Goal: Communication & Community: Answer question/provide support

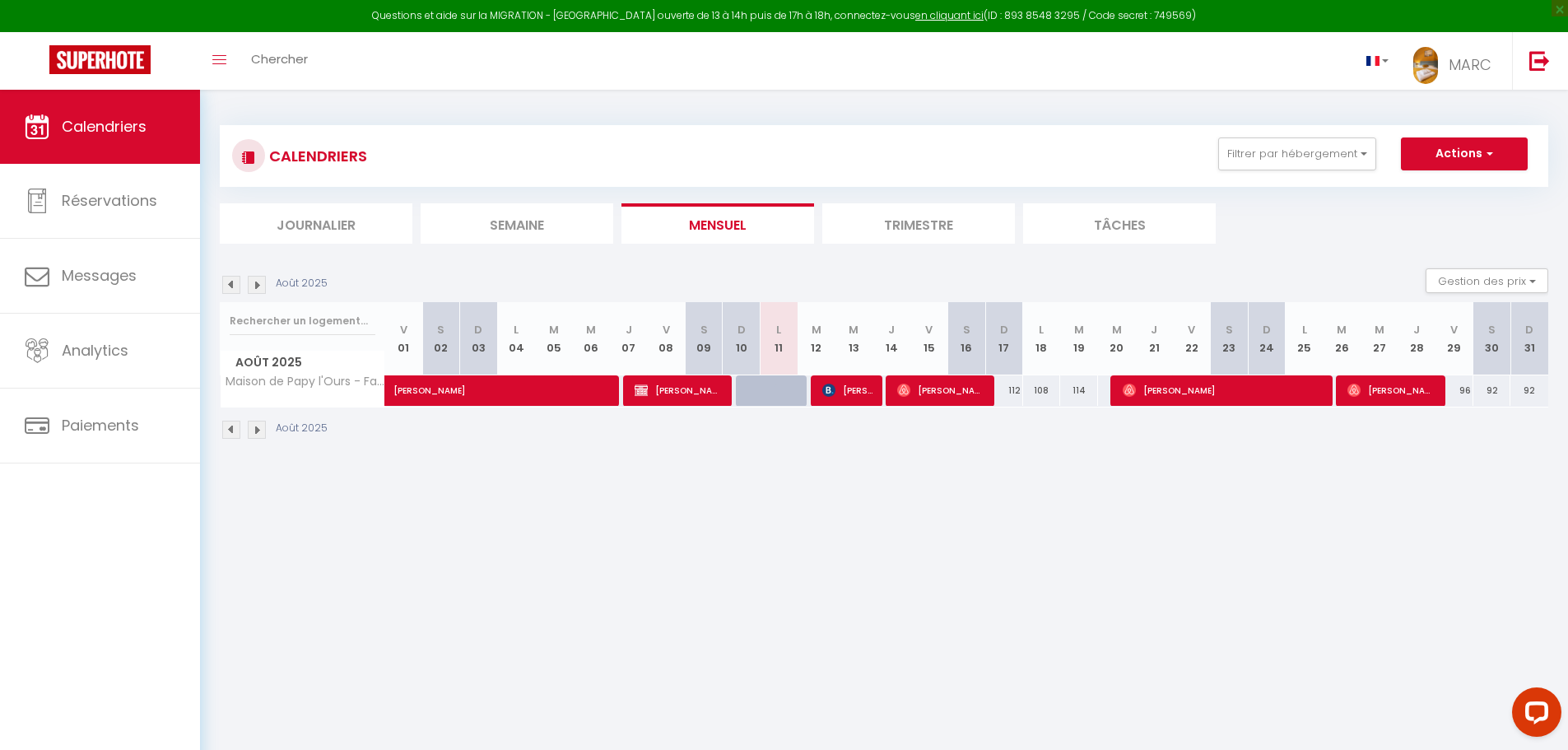
click at [224, 429] on img at bounding box center [231, 430] width 18 height 18
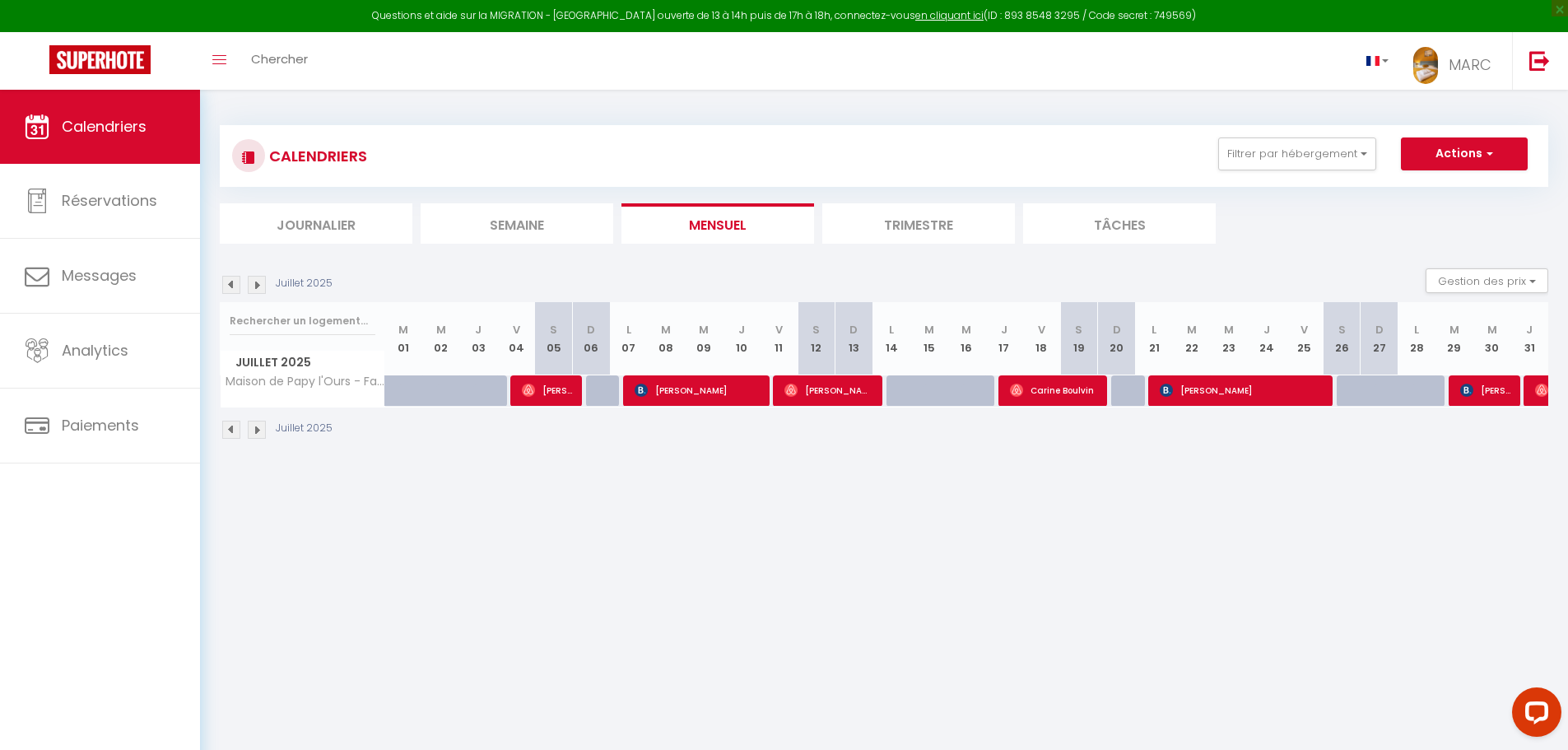
click at [230, 430] on img at bounding box center [231, 430] width 18 height 18
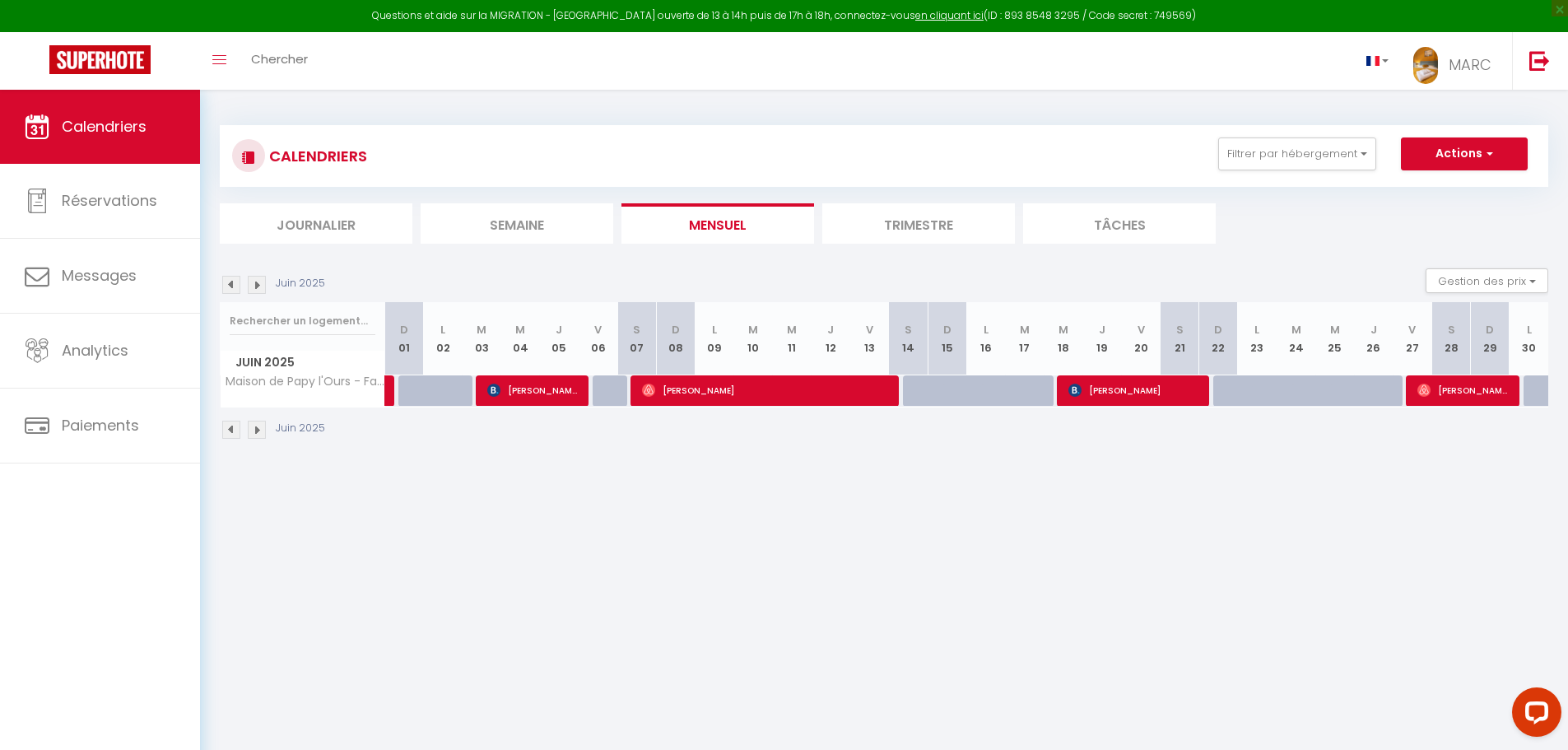
click at [255, 429] on img at bounding box center [257, 430] width 18 height 18
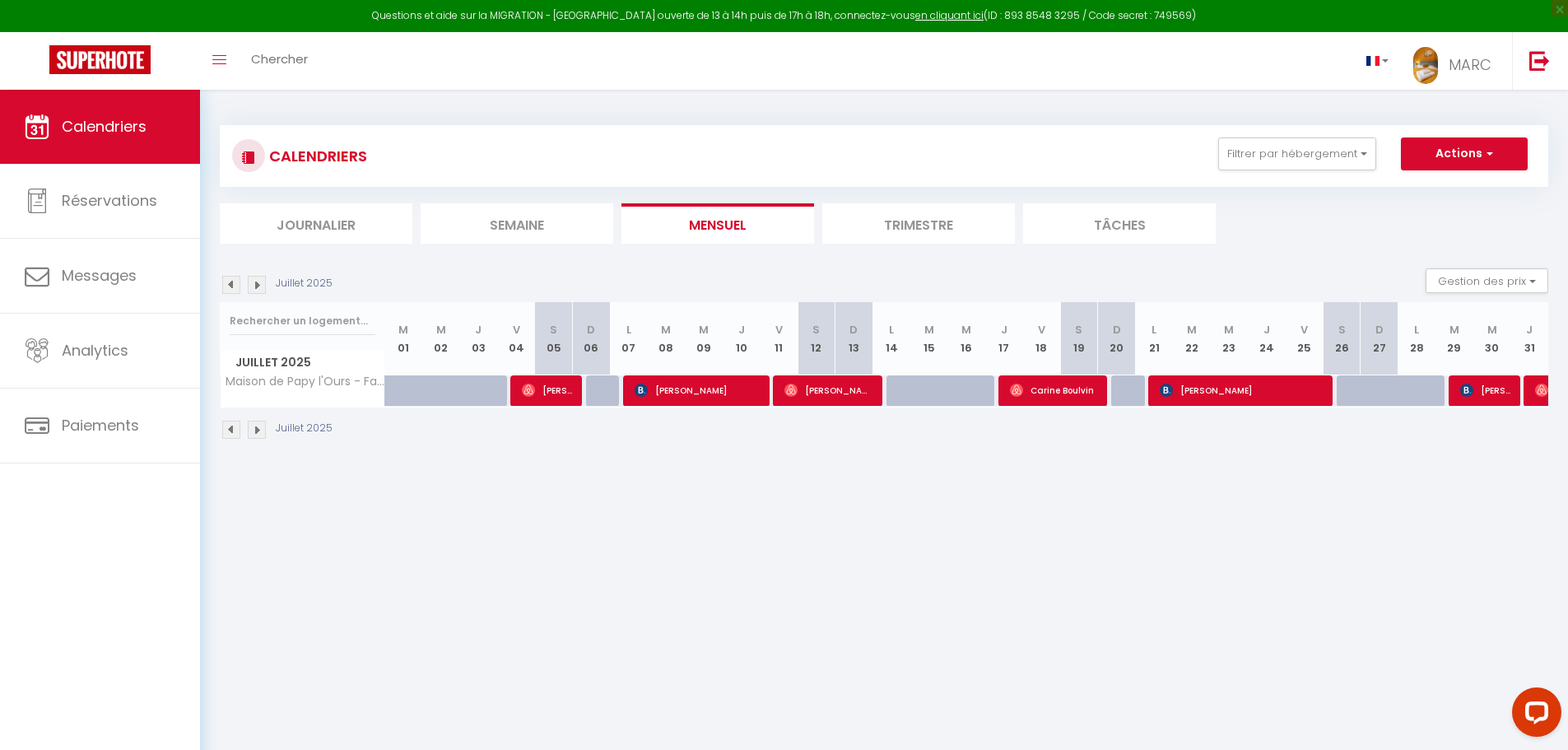
click at [259, 428] on img at bounding box center [257, 430] width 18 height 18
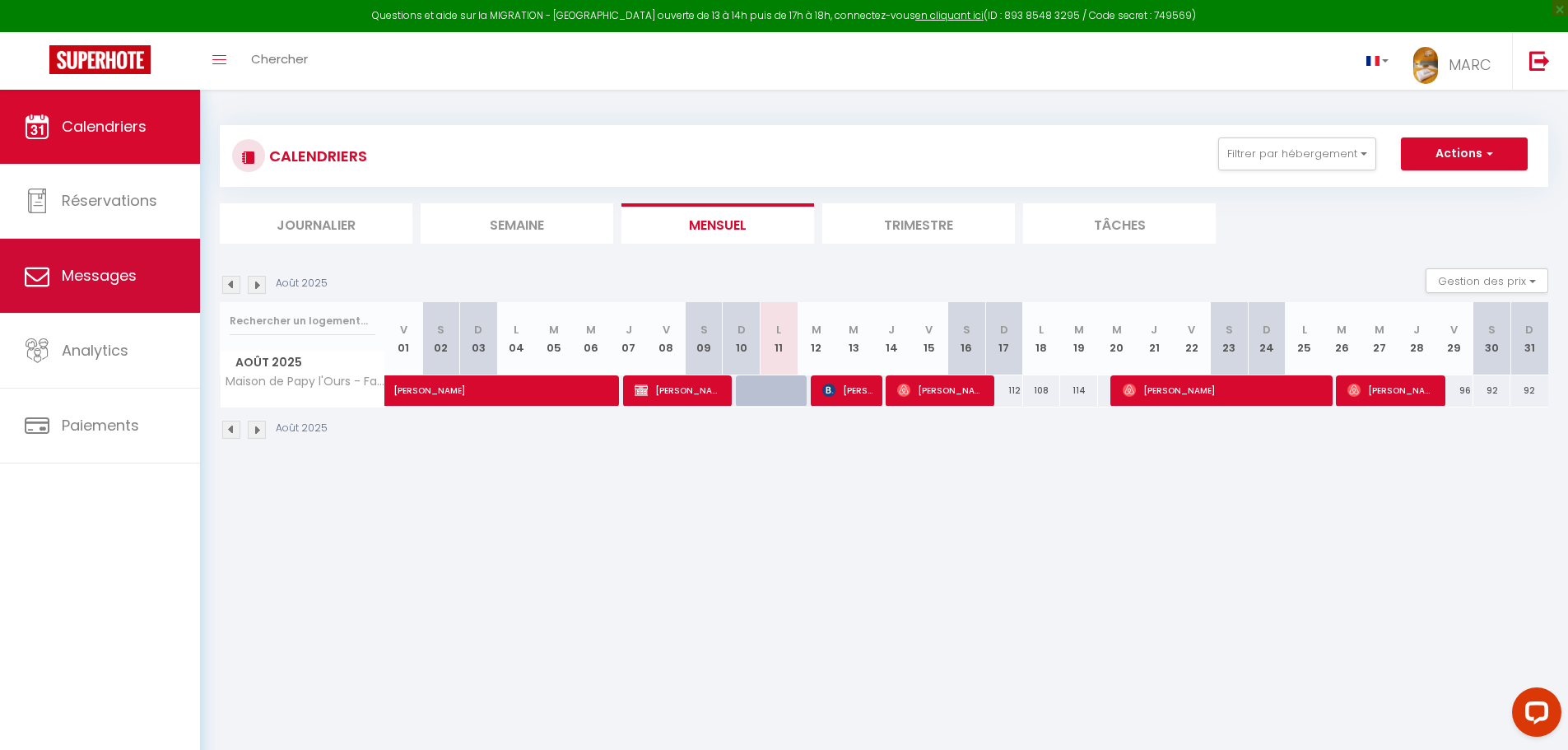
click at [87, 276] on span "Messages" at bounding box center [99, 275] width 75 height 21
select select "message"
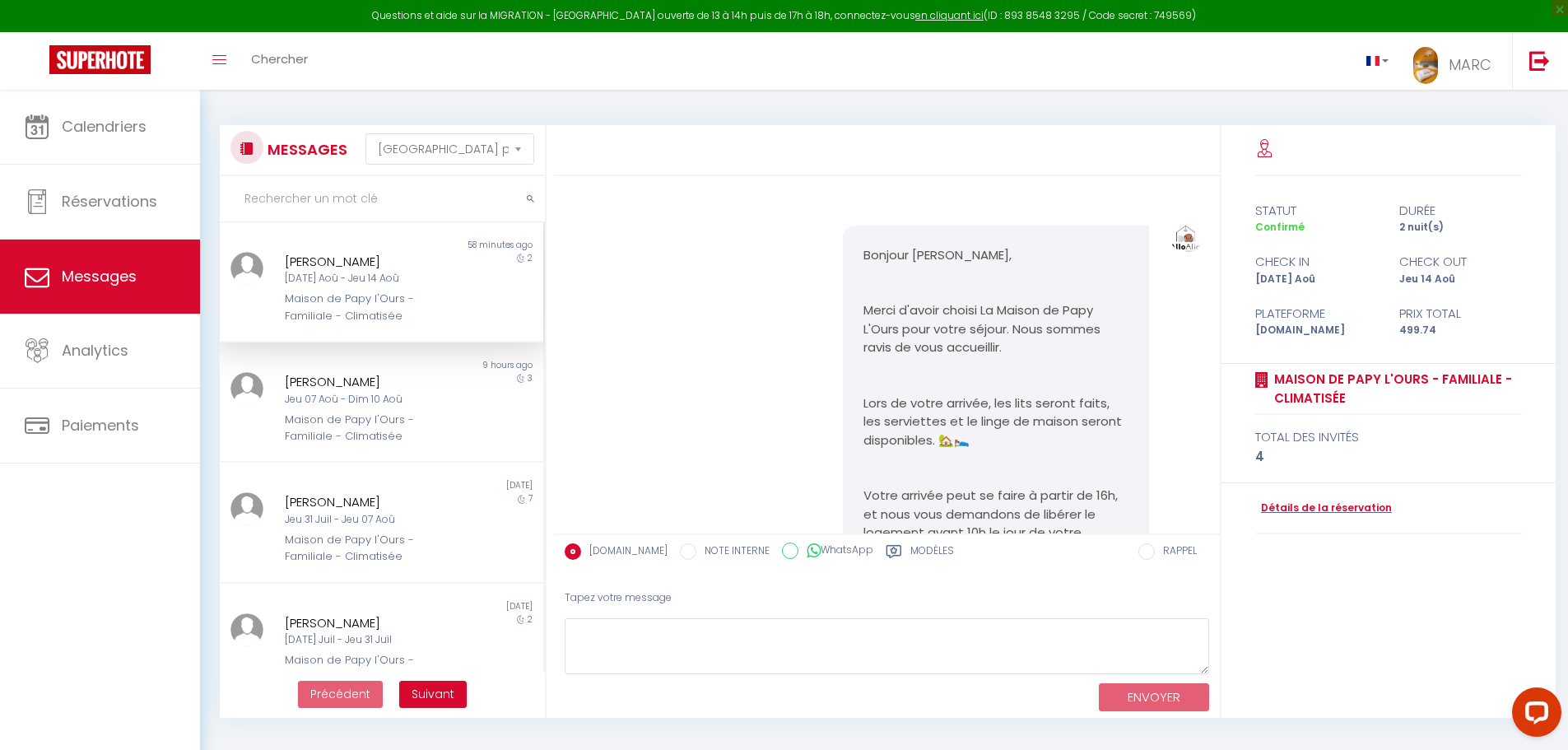
scroll to position [2711, 0]
